Goal: Task Accomplishment & Management: Manage account settings

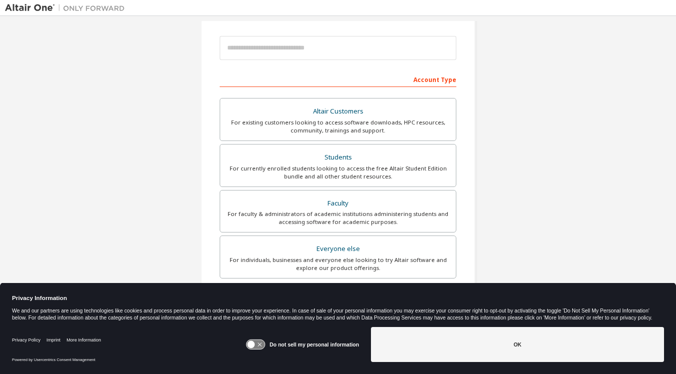
scroll to position [119, 0]
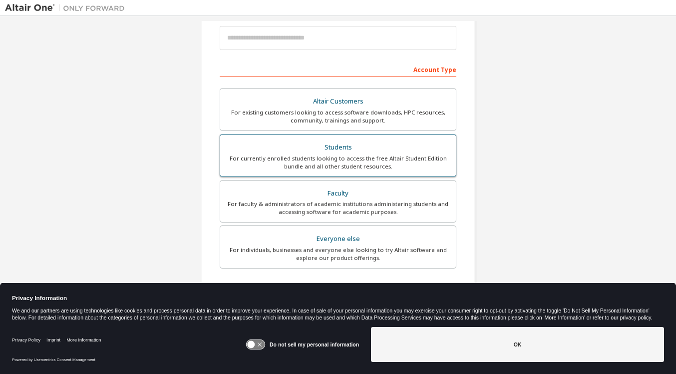
click at [334, 162] on div "For currently enrolled students looking to access the free Altair Student Editi…" at bounding box center [338, 162] width 224 height 16
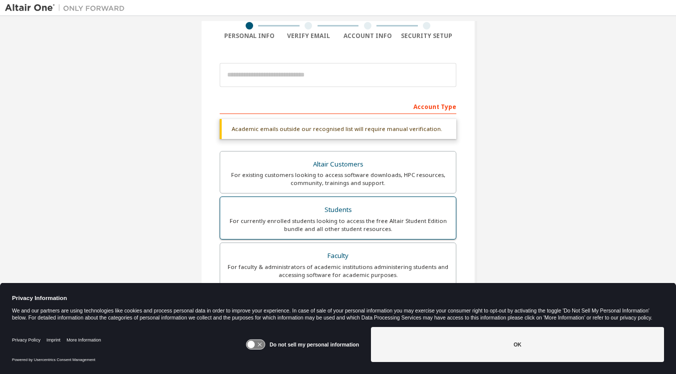
scroll to position [72, 0]
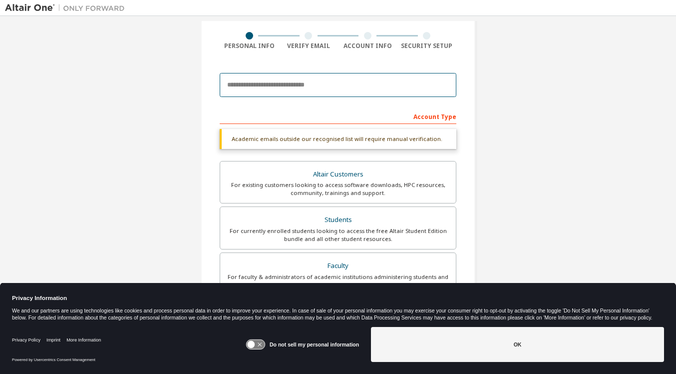
click at [309, 92] on input "email" at bounding box center [338, 85] width 237 height 24
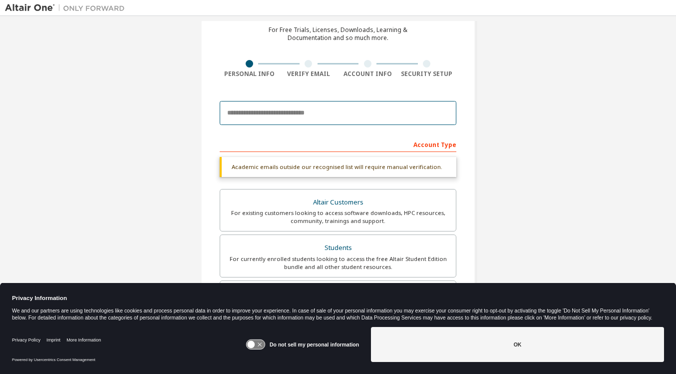
scroll to position [0, 0]
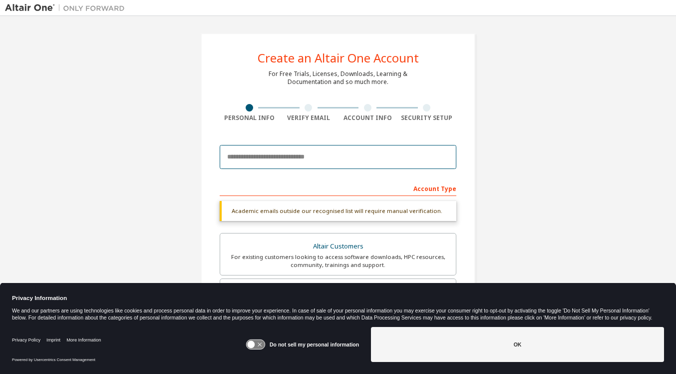
click at [299, 160] on input "email" at bounding box center [338, 157] width 237 height 24
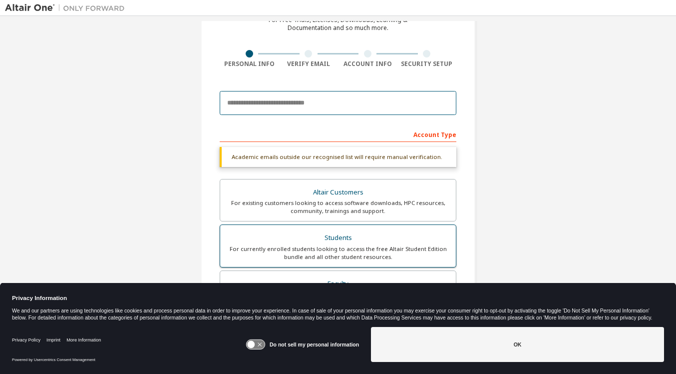
scroll to position [51, 0]
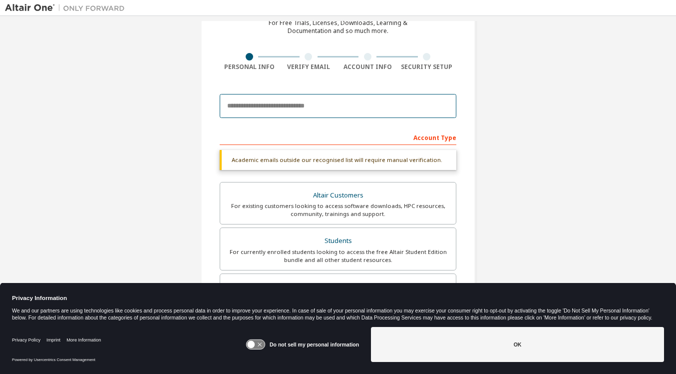
click at [312, 112] on input "email" at bounding box center [338, 106] width 237 height 24
type input "**********"
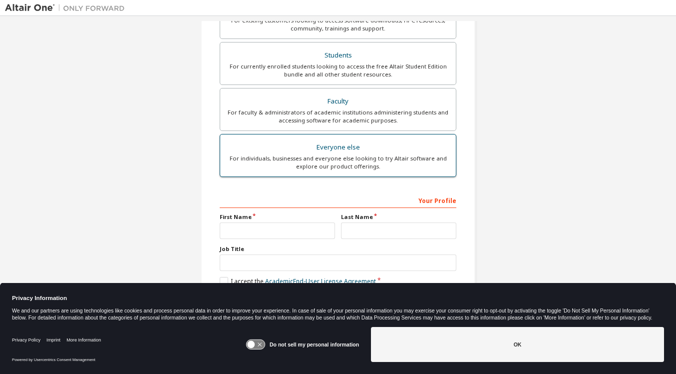
scroll to position [210, 0]
click at [314, 219] on label "First Name" at bounding box center [277, 217] width 115 height 8
click at [311, 222] on div at bounding box center [277, 230] width 115 height 16
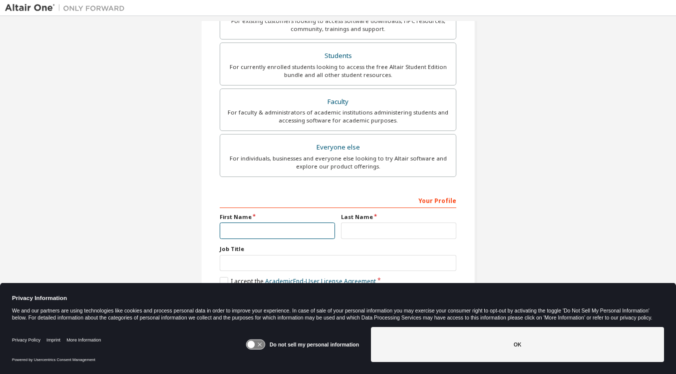
click at [303, 226] on input "text" at bounding box center [277, 230] width 115 height 16
type input "*****"
type input "****"
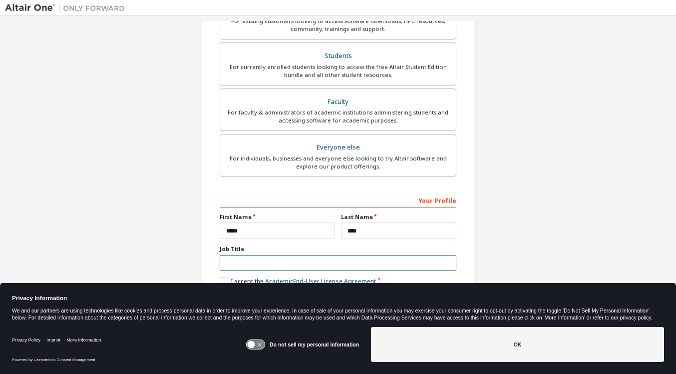
click at [296, 260] on input "text" at bounding box center [338, 263] width 237 height 16
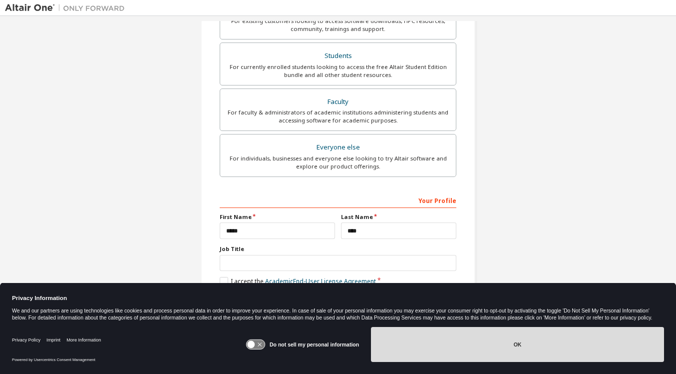
click at [575, 340] on button "OK" at bounding box center [517, 344] width 293 height 35
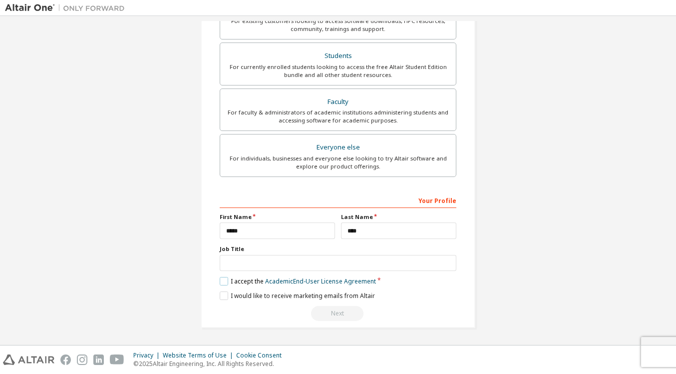
click at [222, 282] on label "I accept the Academic End-User License Agreement" at bounding box center [298, 281] width 156 height 8
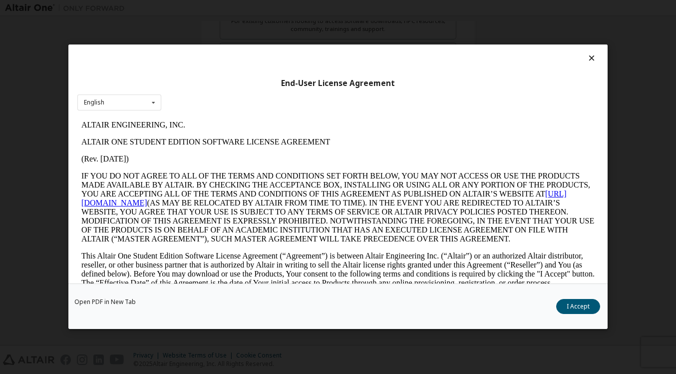
scroll to position [0, 0]
click at [573, 300] on button "I Accept" at bounding box center [579, 306] width 44 height 15
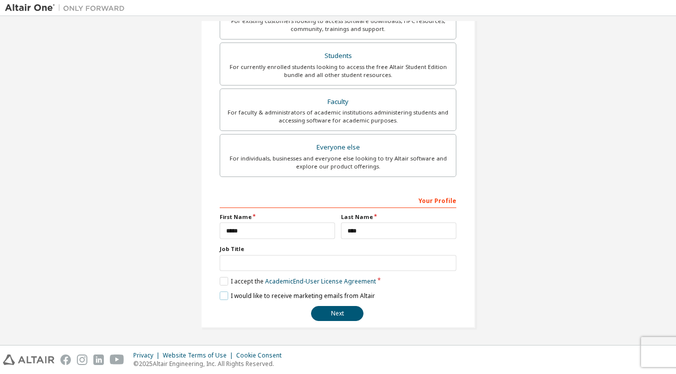
click at [222, 293] on label "I would like to receive marketing emails from Altair" at bounding box center [297, 295] width 155 height 8
click at [322, 316] on button "Next" at bounding box center [337, 313] width 52 height 15
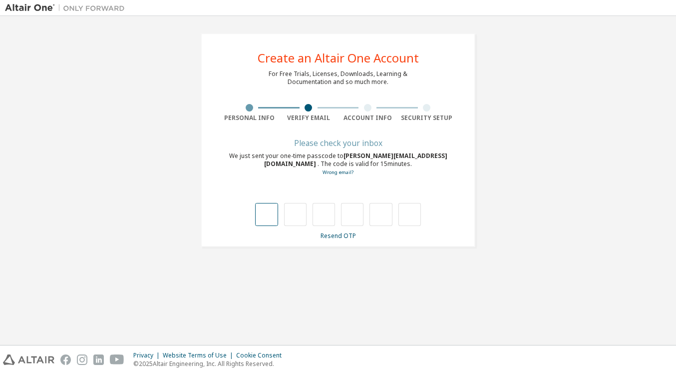
click at [268, 210] on input "text" at bounding box center [266, 214] width 22 height 23
type input "*"
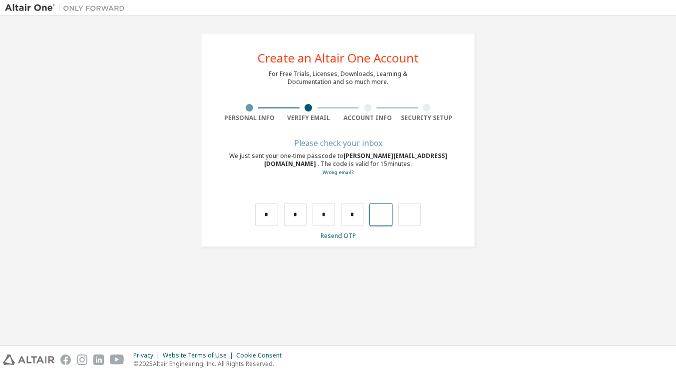
type input "*"
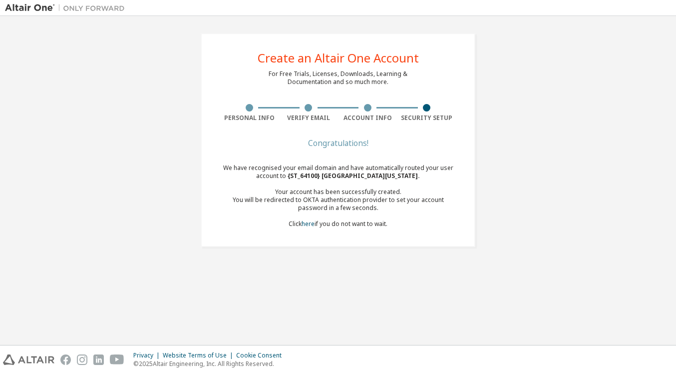
click at [328, 204] on div "You will be redirected to OKTA authentication provider to set your account pass…" at bounding box center [338, 204] width 237 height 16
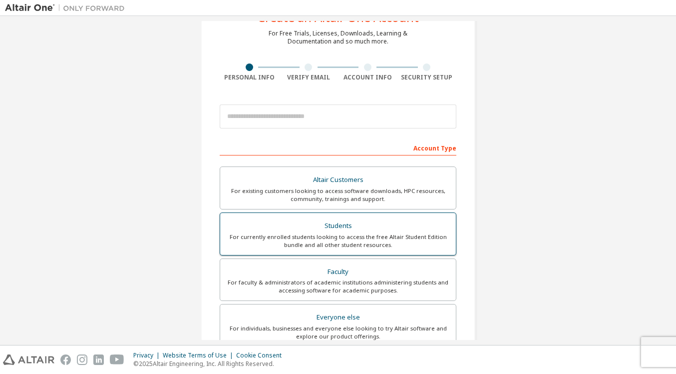
scroll to position [42, 0]
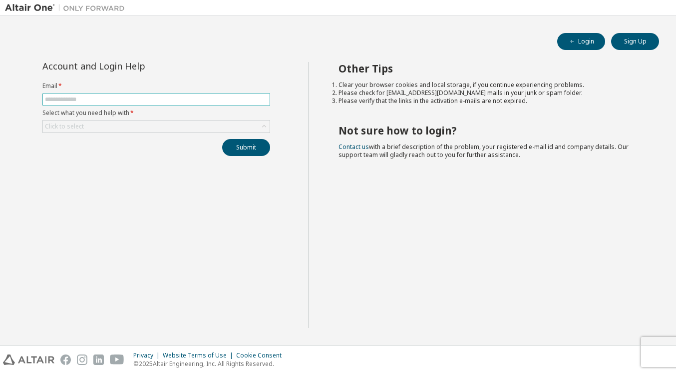
click at [200, 104] on span at bounding box center [156, 99] width 228 height 13
click at [190, 101] on input "text" at bounding box center [156, 99] width 223 height 8
type input "**********"
click at [163, 129] on div "Click to select" at bounding box center [156, 126] width 227 height 12
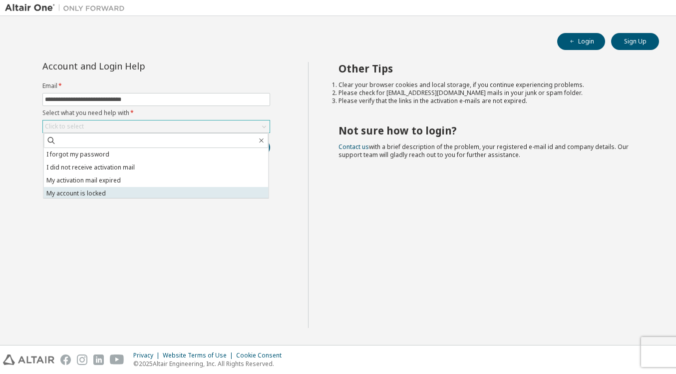
scroll to position [28, 0]
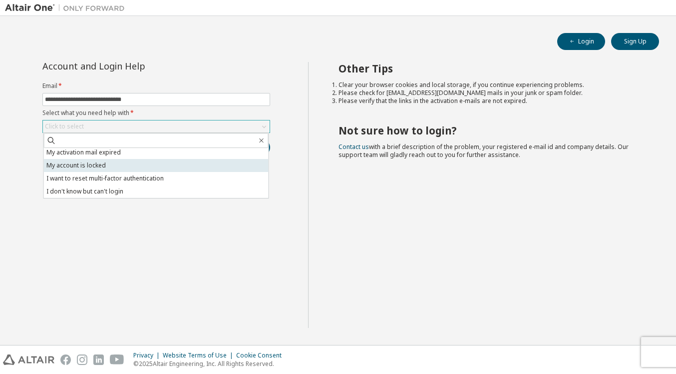
click at [147, 192] on li "I don't know but can't login" at bounding box center [156, 191] width 225 height 13
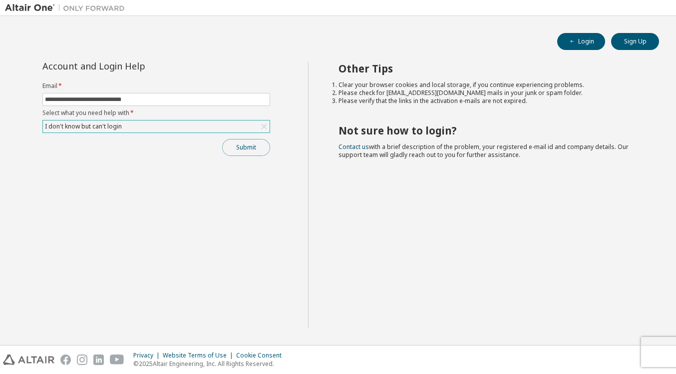
click at [246, 139] on button "Submit" at bounding box center [246, 147] width 48 height 17
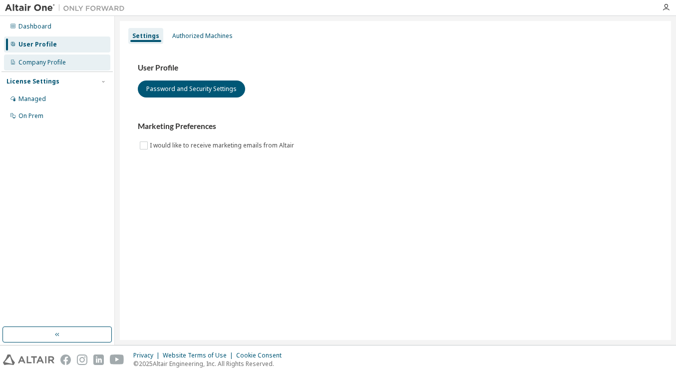
click at [73, 61] on div "Company Profile" at bounding box center [57, 62] width 106 height 16
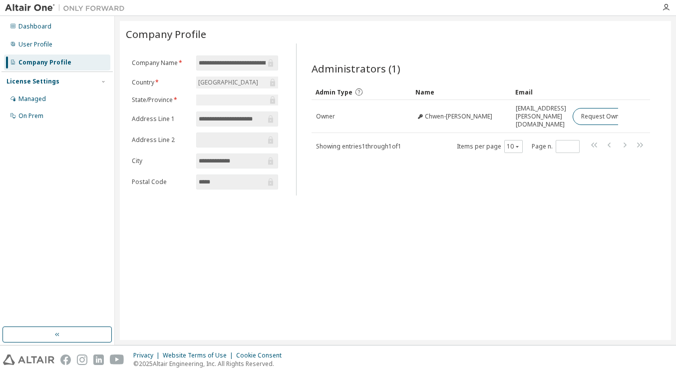
click at [254, 124] on input "**********" at bounding box center [232, 119] width 67 height 10
drag, startPoint x: 264, startPoint y: 130, endPoint x: 238, endPoint y: 130, distance: 25.5
click at [238, 124] on input "**********" at bounding box center [232, 119] width 67 height 10
click at [239, 65] on input "**********" at bounding box center [232, 63] width 67 height 10
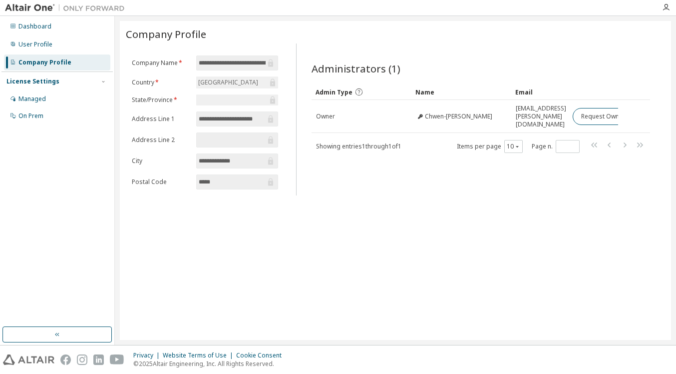
click at [235, 65] on input "**********" at bounding box center [232, 63] width 67 height 10
click at [271, 64] on icon at bounding box center [270, 62] width 5 height 7
click at [260, 84] on div "United States of America" at bounding box center [228, 82] width 63 height 11
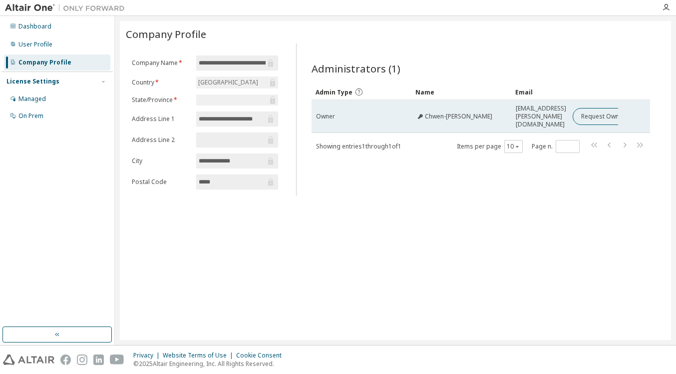
drag, startPoint x: 544, startPoint y: 108, endPoint x: 531, endPoint y: 108, distance: 13.5
click at [531, 108] on span "chwenyang.shew@csi.cuny.edu" at bounding box center [541, 116] width 50 height 24
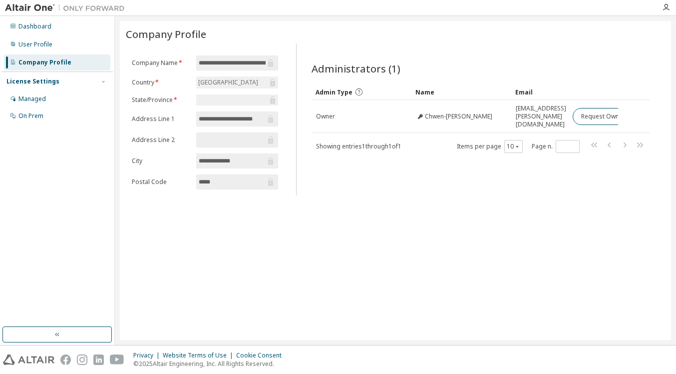
click at [245, 166] on input "**********" at bounding box center [232, 161] width 67 height 10
click at [77, 95] on div "Managed" at bounding box center [57, 99] width 106 height 16
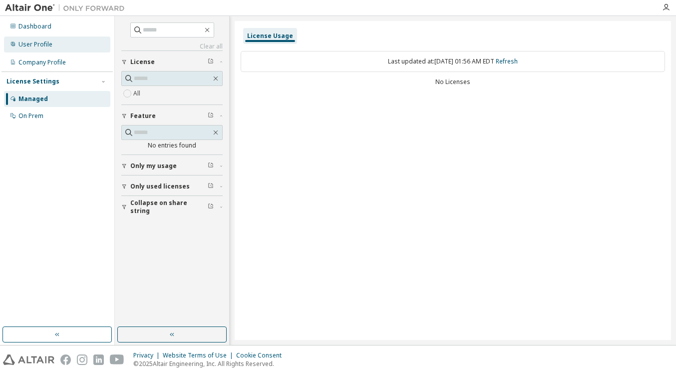
click at [72, 49] on div "User Profile" at bounding box center [57, 44] width 106 height 16
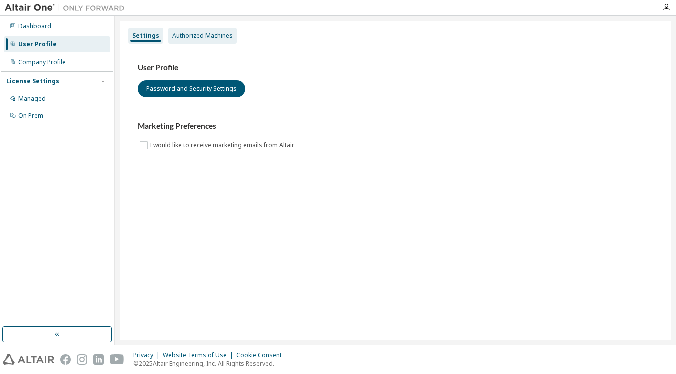
click at [175, 41] on div "Authorized Machines" at bounding box center [202, 36] width 68 height 16
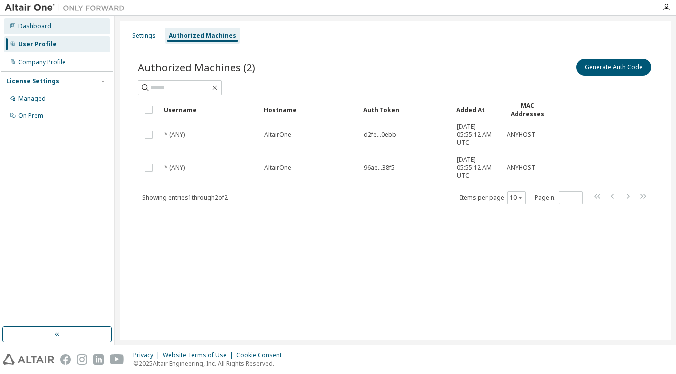
click at [61, 28] on div "Dashboard" at bounding box center [57, 26] width 106 height 16
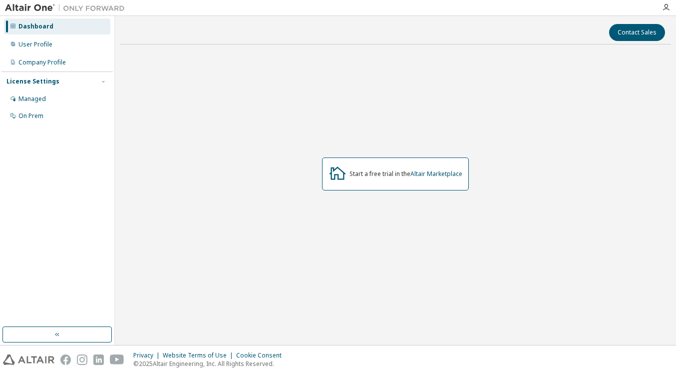
click at [97, 5] on img at bounding box center [67, 8] width 125 height 10
click at [46, 3] on img at bounding box center [67, 8] width 125 height 10
click at [32, 6] on img at bounding box center [67, 8] width 125 height 10
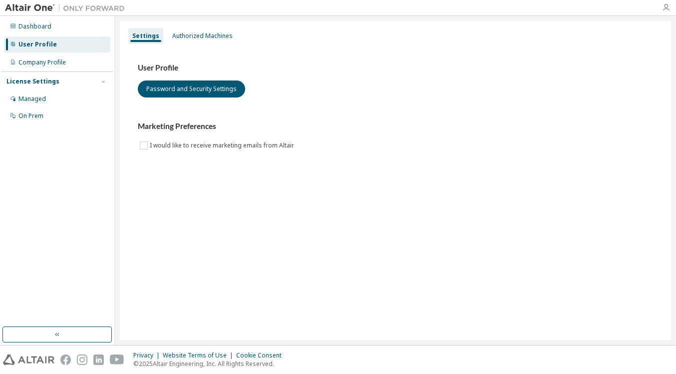
click at [667, 5] on icon "button" at bounding box center [666, 7] width 8 height 8
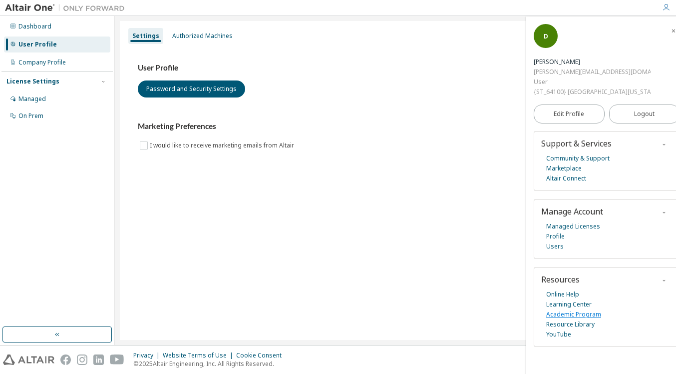
click at [591, 319] on link "Academic Program" at bounding box center [574, 314] width 55 height 10
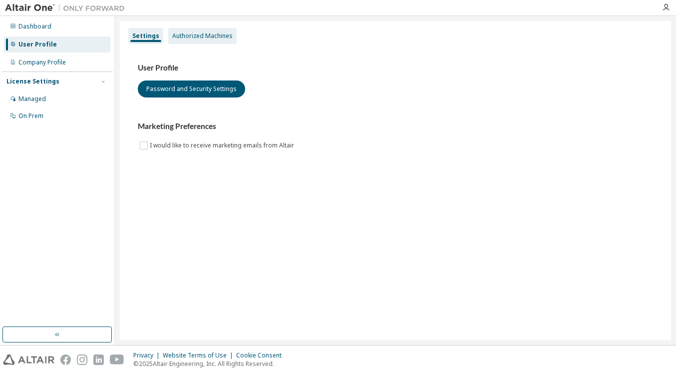
click at [198, 36] on div "Authorized Machines" at bounding box center [202, 36] width 60 height 8
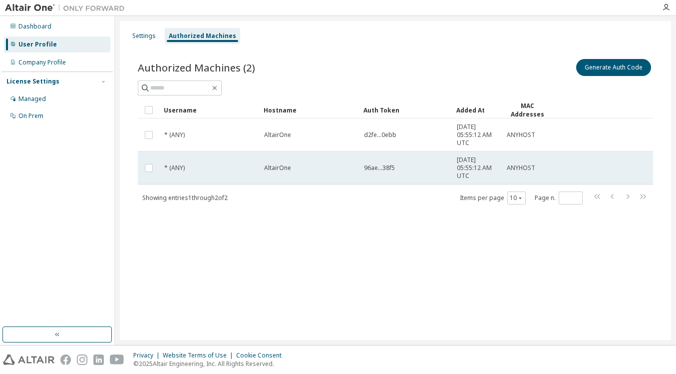
click at [271, 177] on td "AltairOne" at bounding box center [310, 167] width 100 height 33
click at [271, 178] on td "AltairOne" at bounding box center [310, 167] width 100 height 33
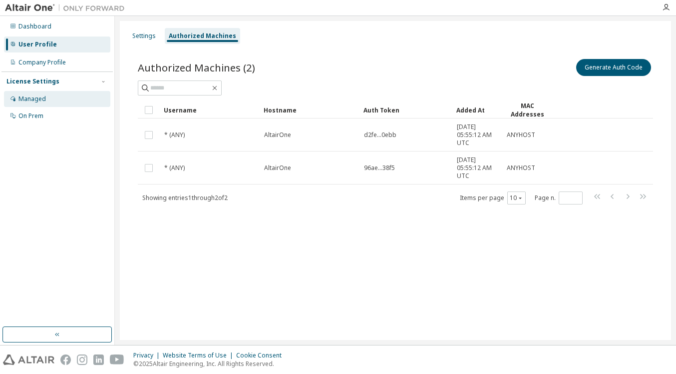
click at [74, 92] on div "Managed" at bounding box center [57, 99] width 106 height 16
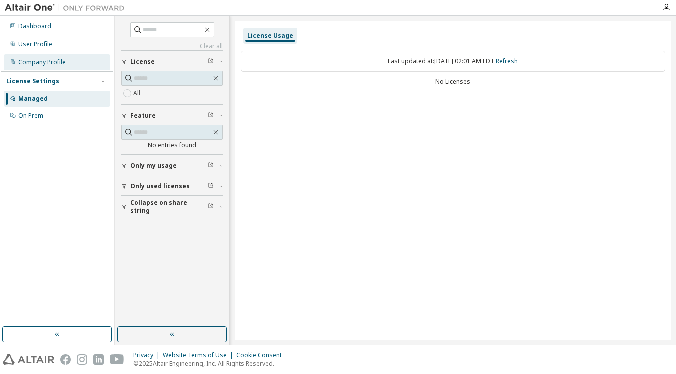
click at [68, 65] on div "Company Profile" at bounding box center [57, 62] width 106 height 16
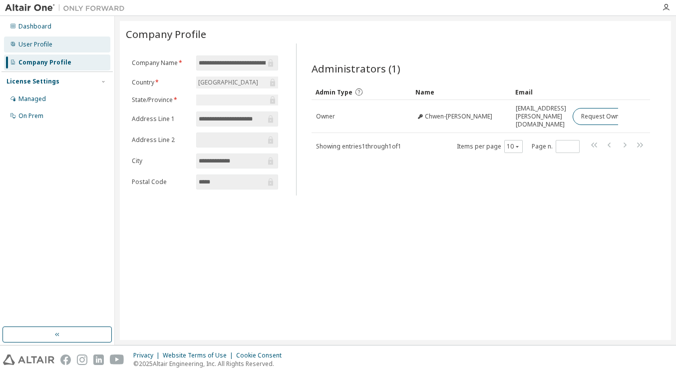
click at [51, 47] on div "User Profile" at bounding box center [57, 44] width 106 height 16
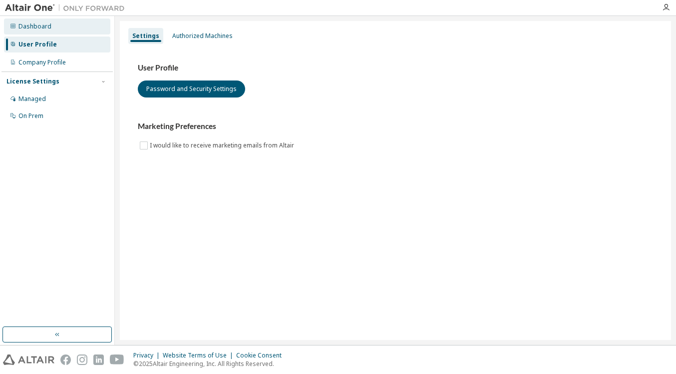
click at [59, 30] on div "Dashboard" at bounding box center [57, 26] width 106 height 16
